Goal: Find specific page/section: Find specific page/section

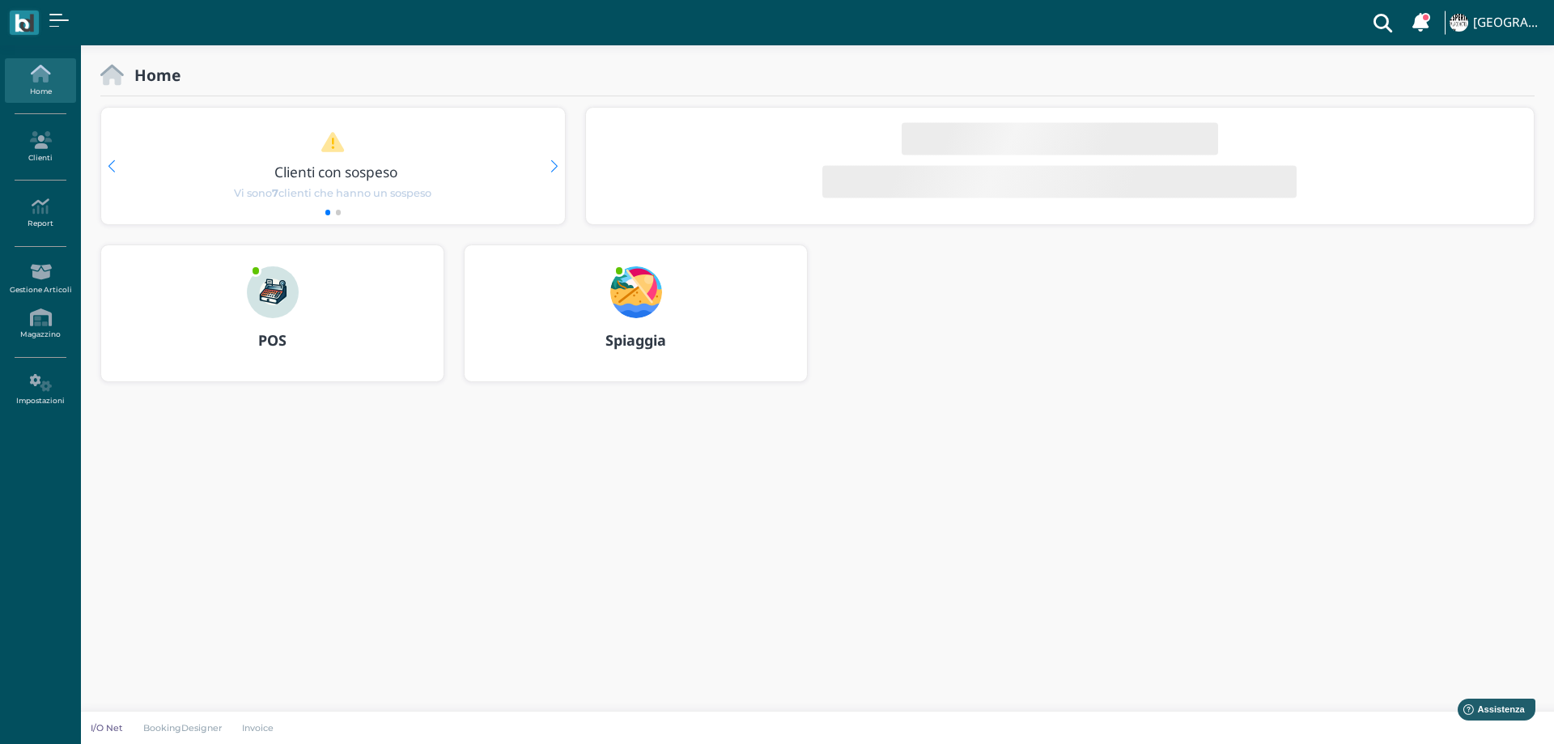
click at [634, 289] on img at bounding box center [636, 292] width 52 height 52
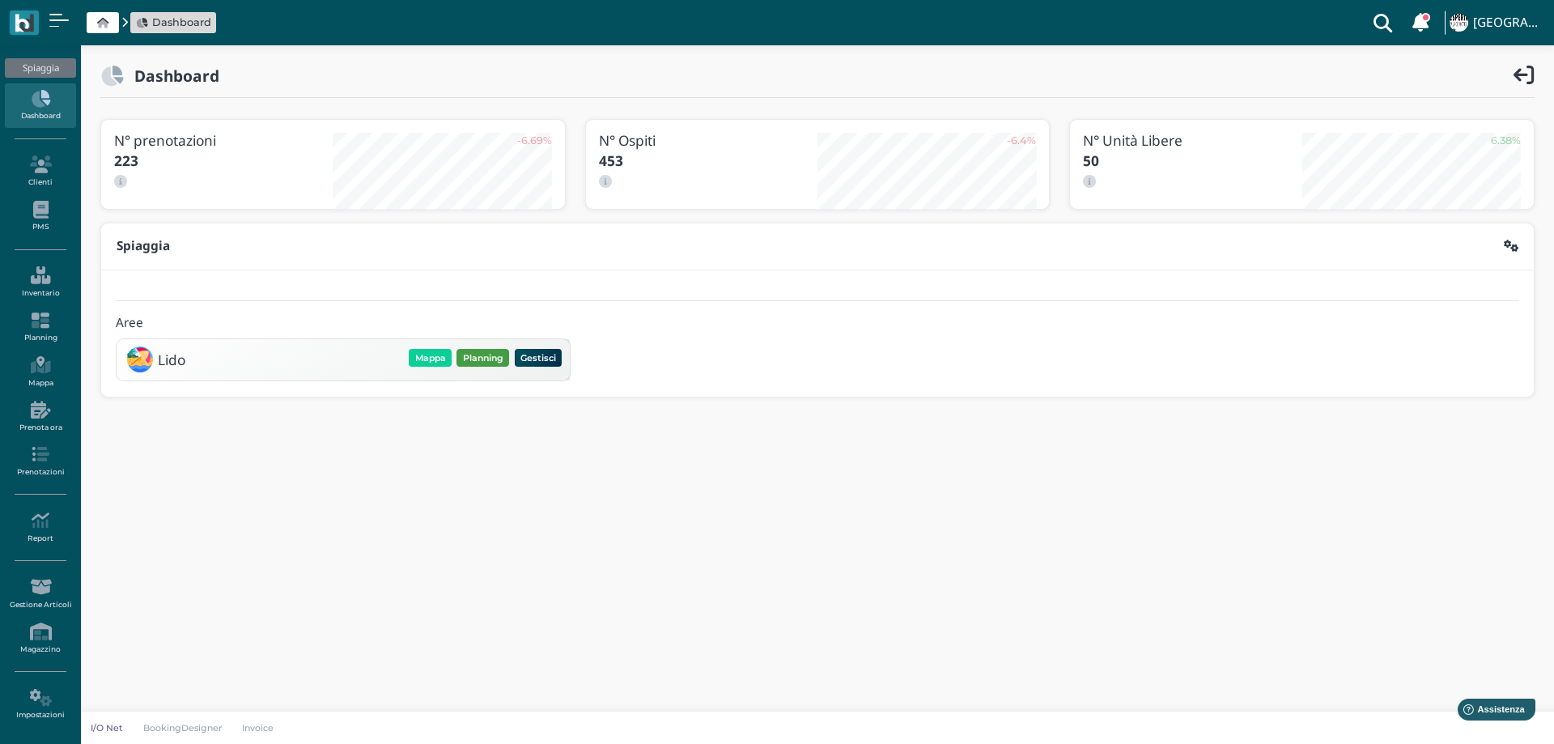
click at [473, 355] on button "Planning" at bounding box center [482, 358] width 53 height 18
